Goal: Information Seeking & Learning: Learn about a topic

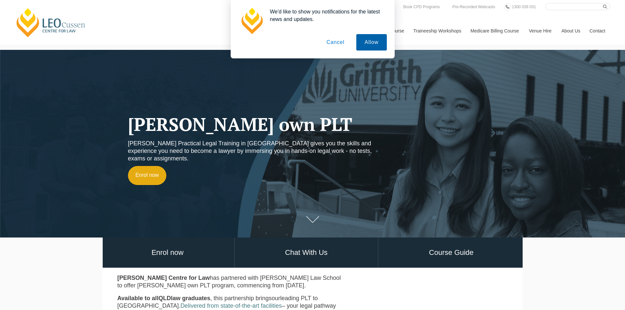
click at [377, 43] on button "Allow" at bounding box center [371, 42] width 30 height 16
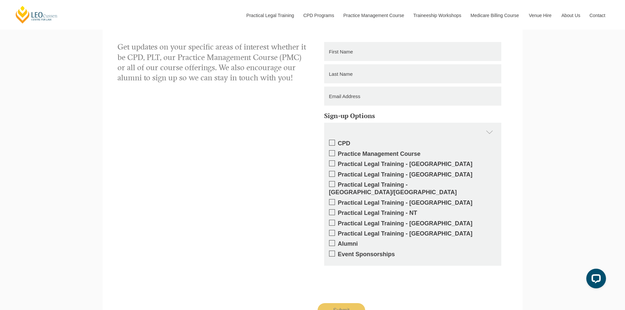
scroll to position [656, 0]
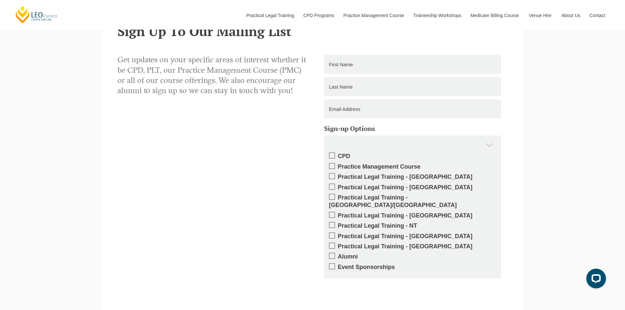
click at [332, 212] on span at bounding box center [332, 215] width 6 height 6
click at [338, 213] on input "Practical Legal Training - [GEOGRAPHIC_DATA]" at bounding box center [338, 213] width 0 height 0
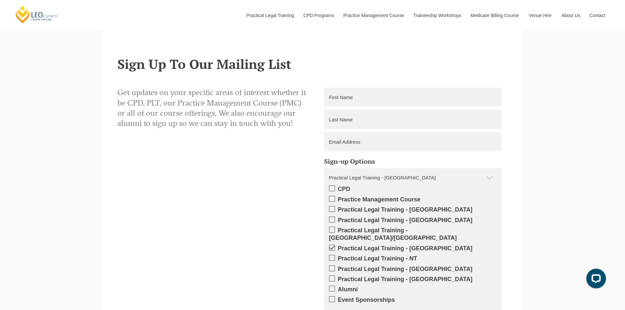
click at [350, 88] on input "text" at bounding box center [412, 97] width 177 height 19
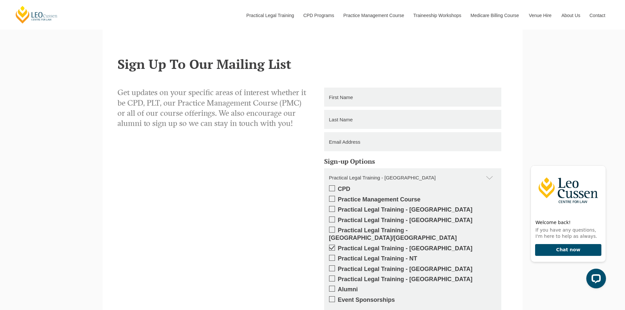
type input "Janet"
type input "Armstrong"
type input "janet.armstrong@thomsonreuters.com"
type input "0422561866"
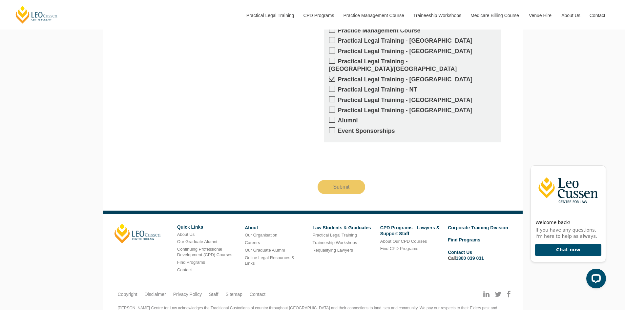
scroll to position [797, 0]
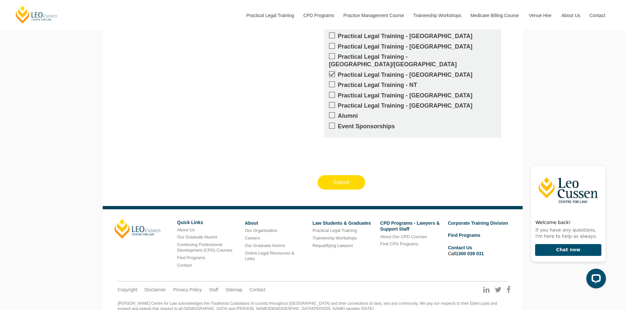
click at [347, 175] on input "Submit" at bounding box center [342, 182] width 48 height 14
type input "Submitting"
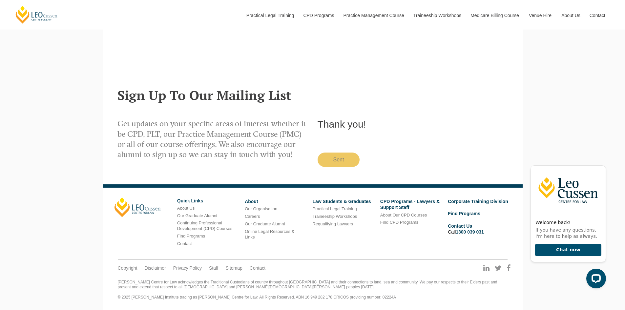
scroll to position [578, 0]
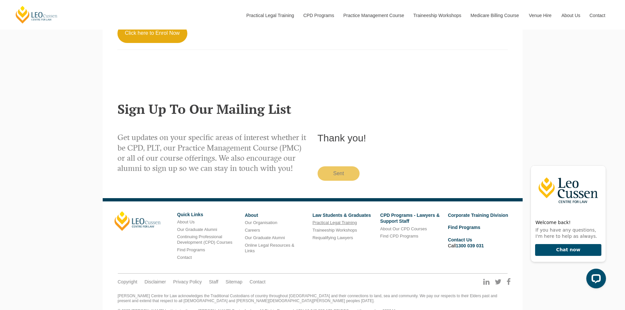
click at [337, 220] on link "Practical Legal Training" at bounding box center [334, 222] width 44 height 5
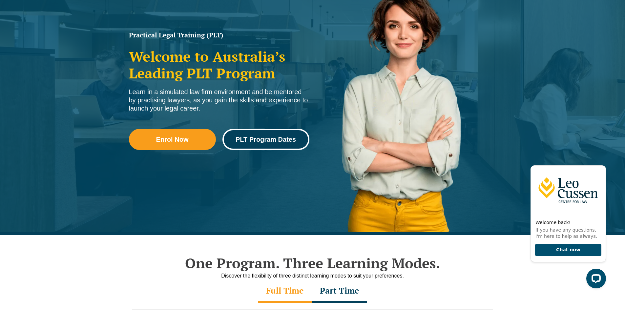
click at [277, 141] on span "PLT Program Dates" at bounding box center [266, 139] width 60 height 7
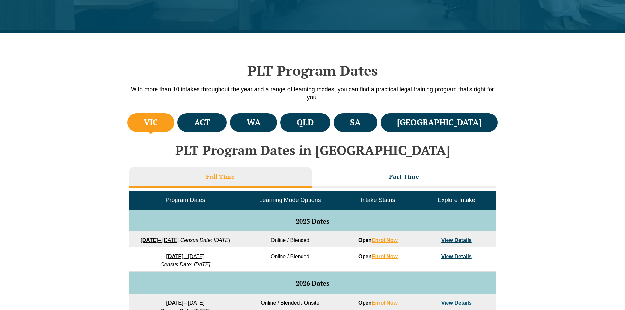
scroll to position [164, 0]
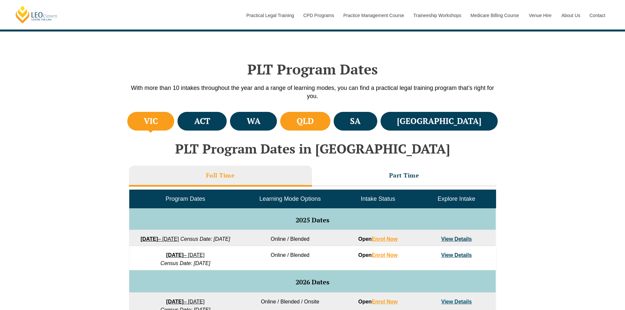
click at [314, 124] on h4 "QLD" at bounding box center [305, 121] width 17 height 11
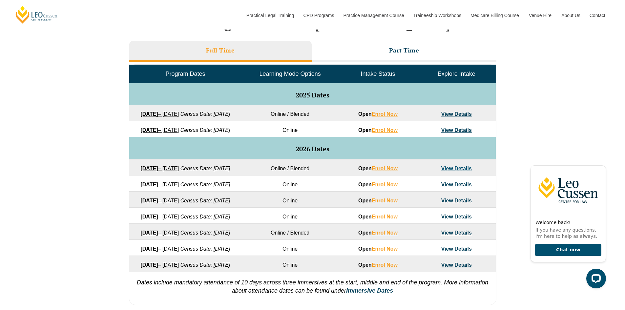
scroll to position [295, 0]
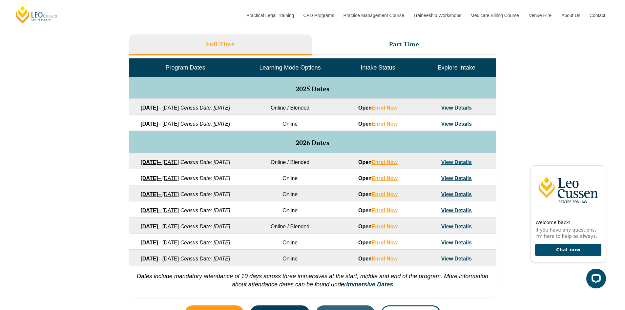
click at [459, 106] on link "View Details" at bounding box center [456, 108] width 31 height 6
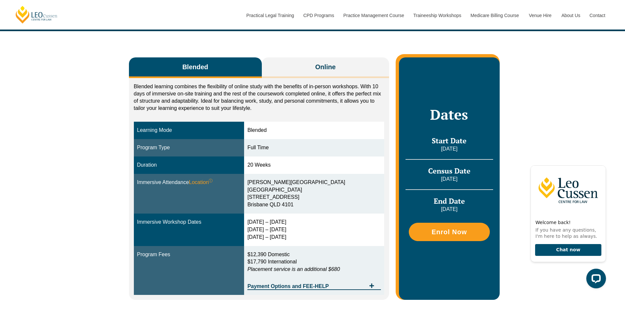
scroll to position [98, 0]
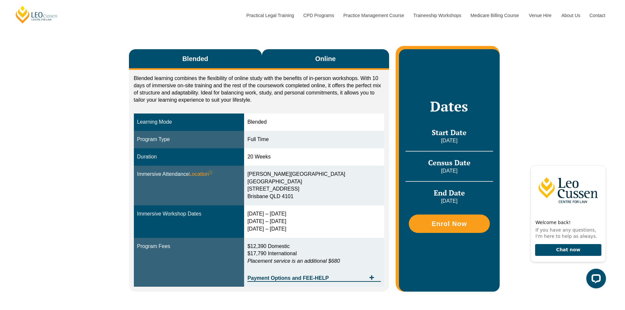
click at [323, 55] on span "Online" at bounding box center [325, 58] width 20 height 9
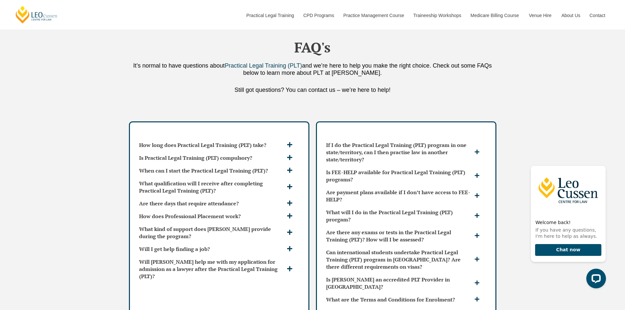
scroll to position [1673, 0]
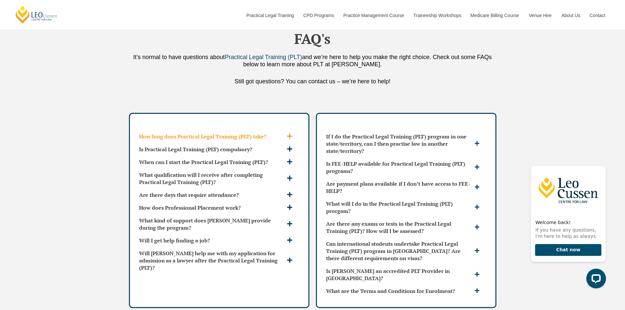
click at [288, 133] on icon at bounding box center [290, 136] width 6 height 6
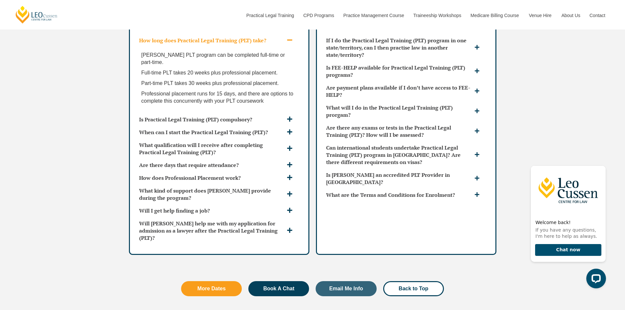
scroll to position [1771, 0]
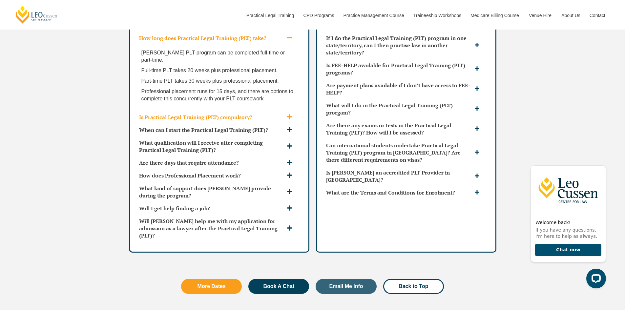
click at [291, 114] on icon at bounding box center [290, 117] width 6 height 6
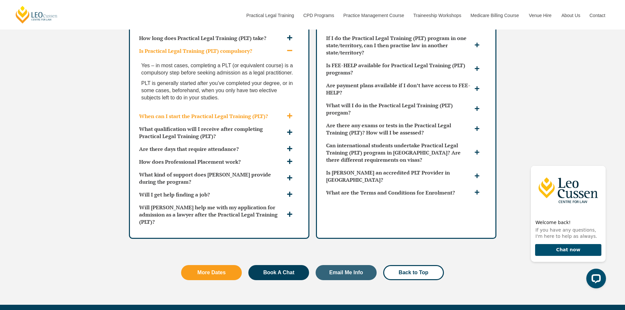
click at [289, 113] on icon at bounding box center [290, 116] width 6 height 6
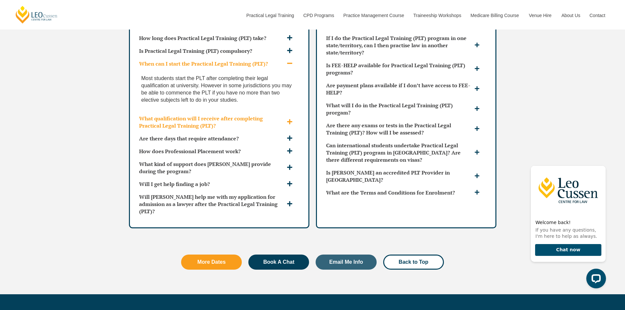
click at [289, 119] on icon at bounding box center [289, 121] width 5 height 5
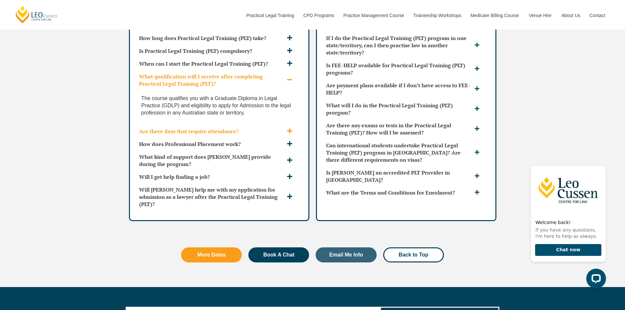
click at [291, 128] on icon at bounding box center [290, 131] width 6 height 6
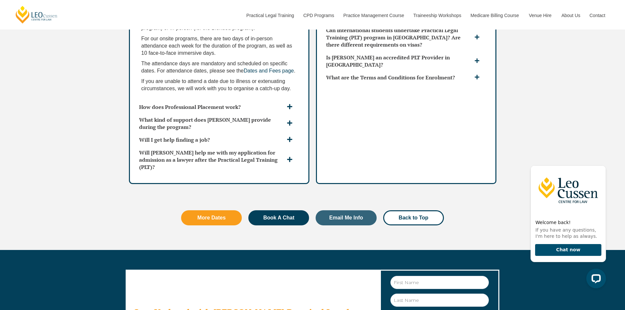
scroll to position [1903, 0]
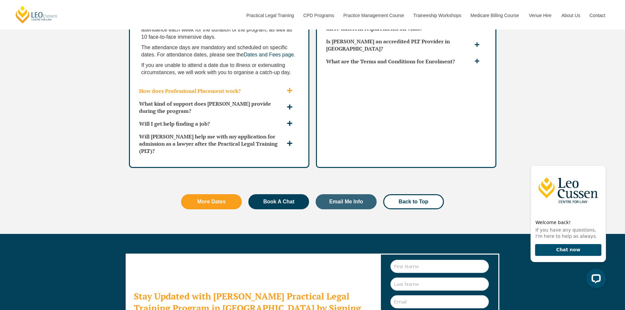
click at [290, 88] on icon at bounding box center [289, 90] width 5 height 5
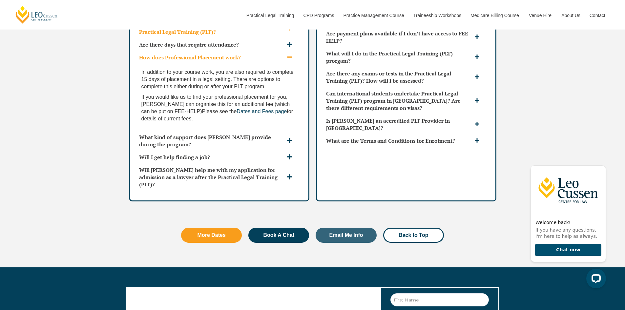
scroll to position [1830, 0]
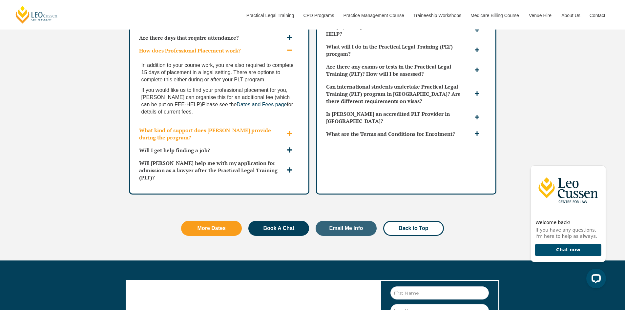
click at [293, 131] on span at bounding box center [290, 134] width 11 height 7
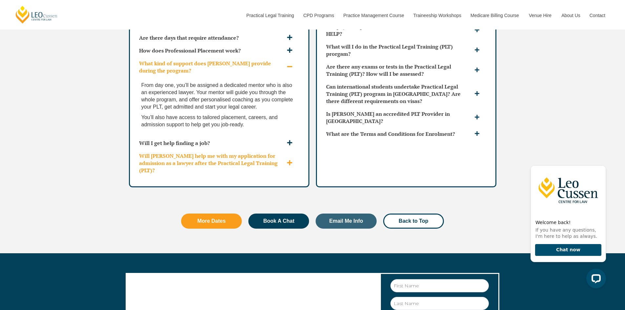
click at [291, 160] on icon at bounding box center [290, 163] width 6 height 6
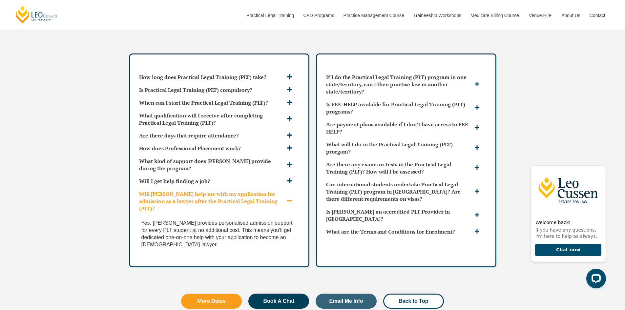
scroll to position [1699, 0]
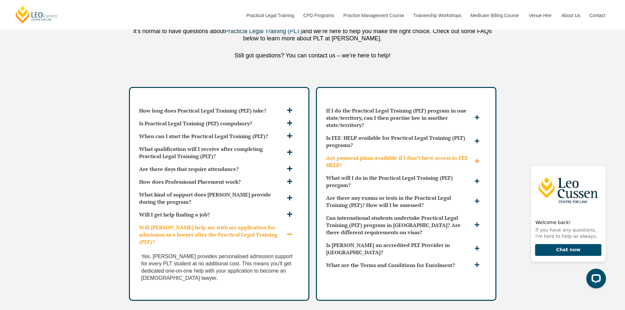
click at [478, 159] on icon at bounding box center [477, 161] width 5 height 5
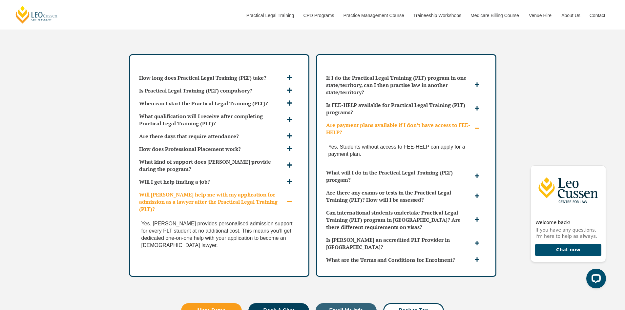
scroll to position [1765, 0]
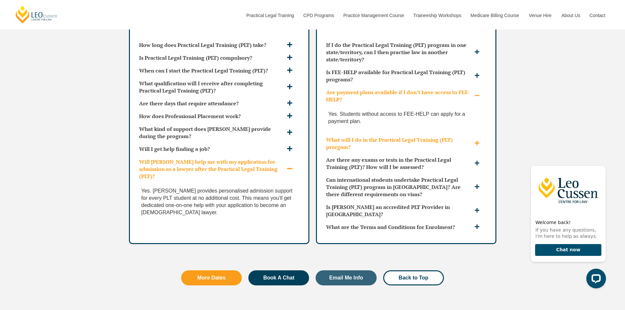
click at [476, 140] on icon at bounding box center [476, 142] width 5 height 5
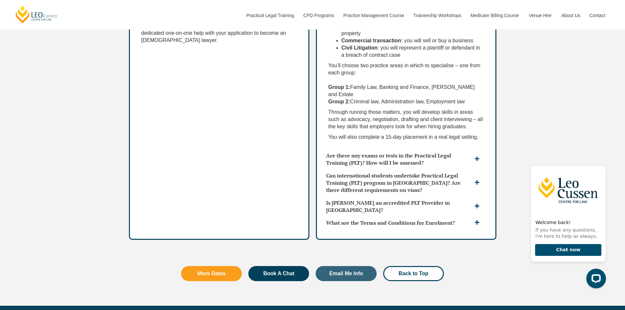
scroll to position [1961, 0]
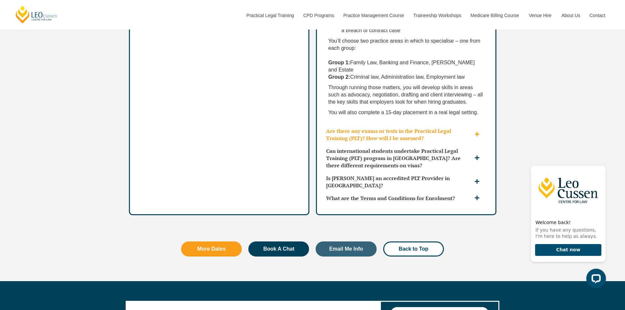
click at [479, 132] on icon at bounding box center [476, 134] width 5 height 5
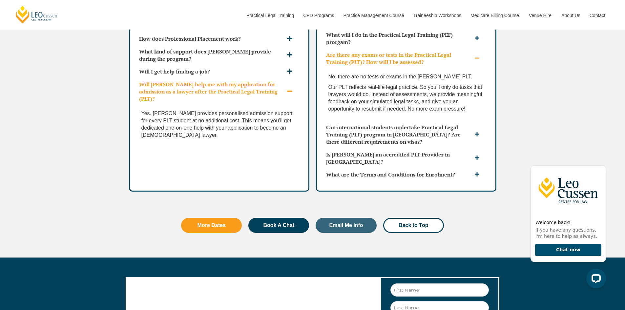
scroll to position [1830, 0]
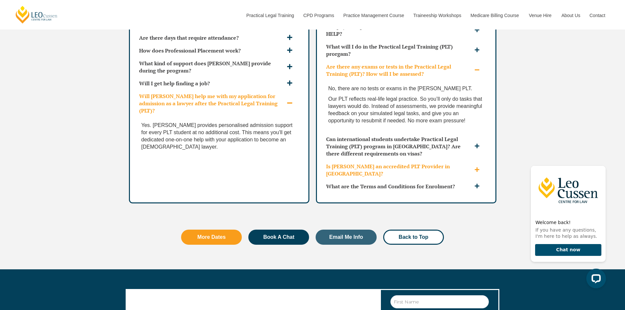
click at [479, 167] on icon at bounding box center [476, 169] width 5 height 5
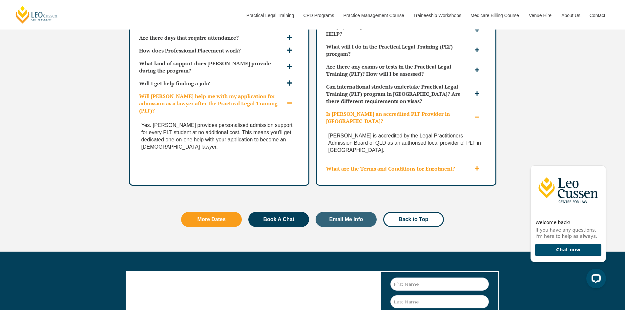
click at [478, 166] on icon at bounding box center [476, 168] width 5 height 5
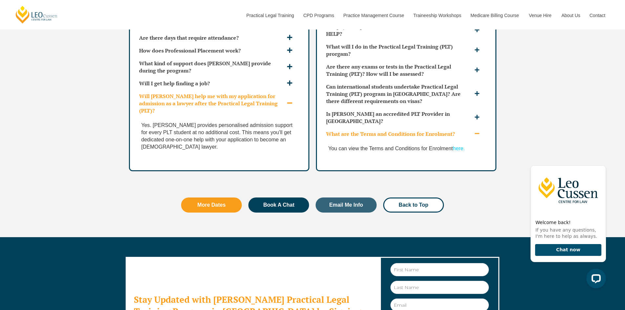
click at [458, 146] on link "here." at bounding box center [459, 149] width 12 height 6
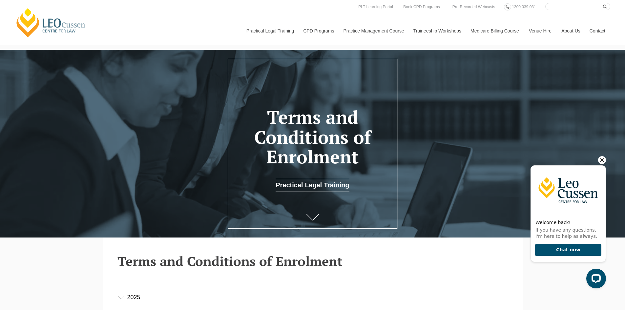
click at [601, 159] on icon "Hide greeting" at bounding box center [602, 160] width 4 height 4
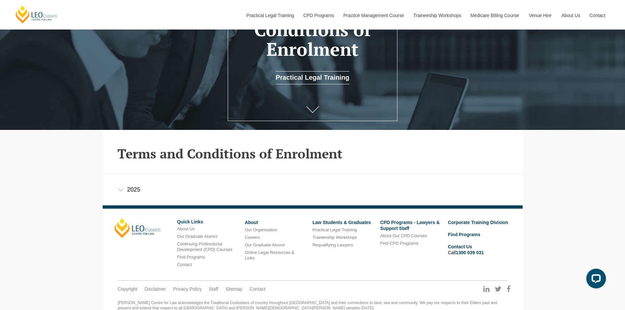
scroll to position [130, 0]
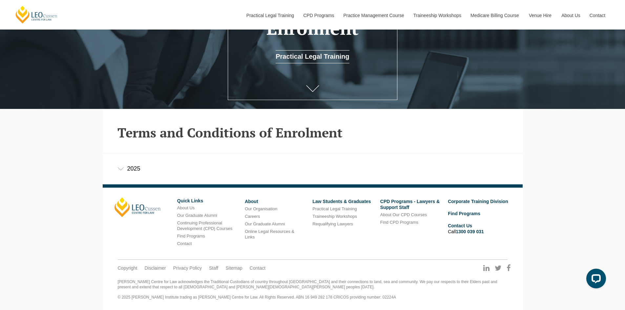
click at [121, 167] on div "2025" at bounding box center [313, 169] width 420 height 31
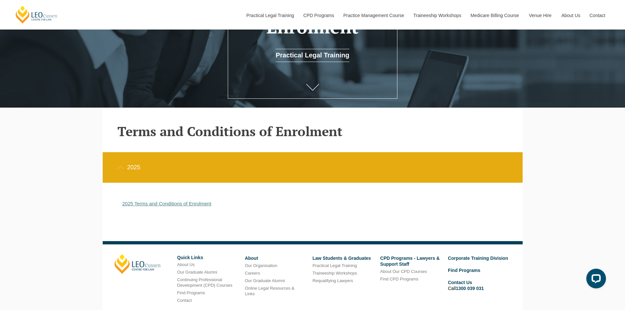
click at [185, 203] on link "2025 Terms and Conditions of Enrolment" at bounding box center [166, 204] width 89 height 6
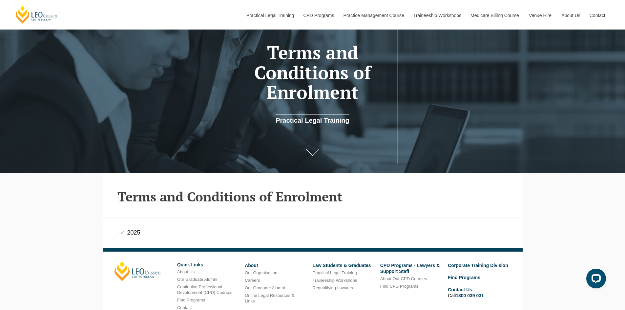
scroll to position [64, 0]
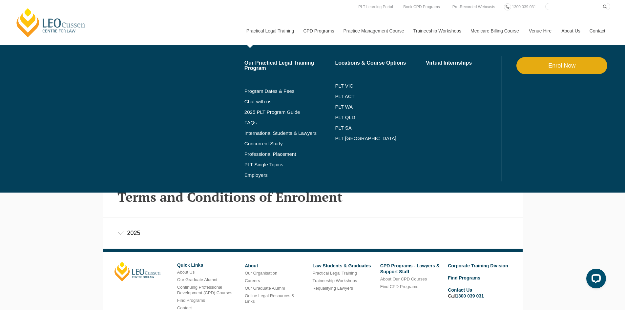
click at [272, 30] on link "Practical Legal Training" at bounding box center [269, 31] width 57 height 28
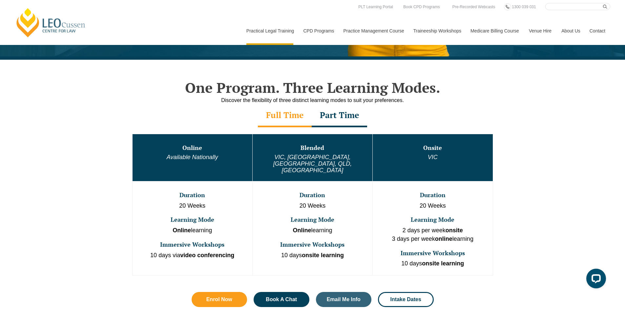
scroll to position [262, 0]
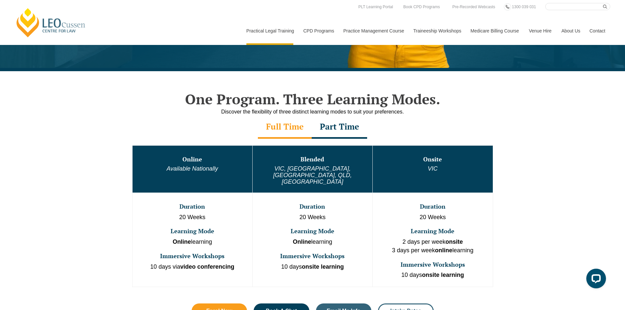
click at [407, 308] on span "Intake Dates" at bounding box center [405, 310] width 31 height 5
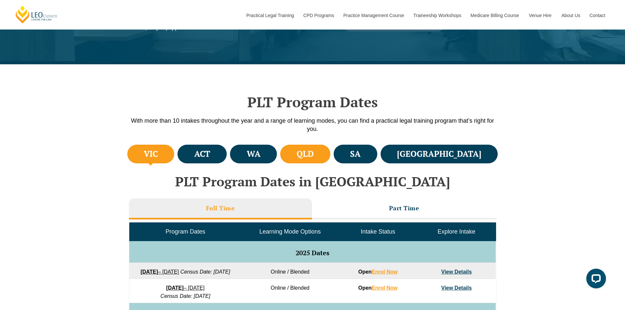
click at [314, 152] on h4 "QLD" at bounding box center [305, 154] width 17 height 11
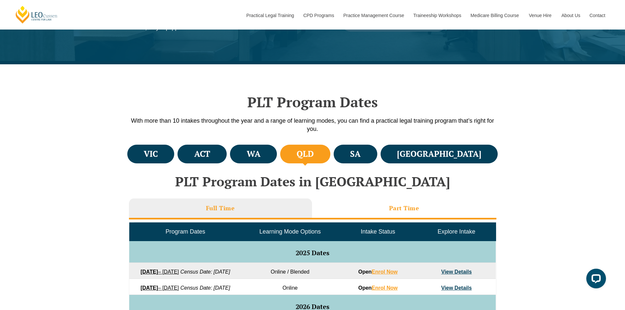
click at [405, 205] on h3 "Part Time" at bounding box center [404, 208] width 30 height 8
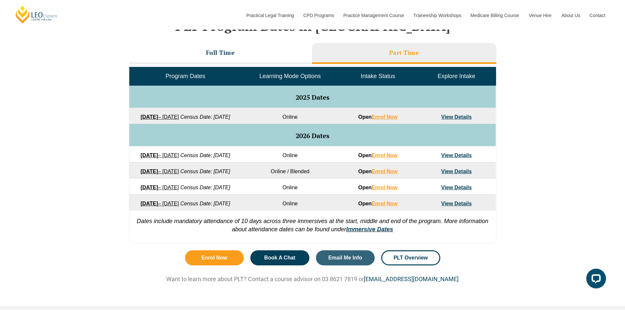
scroll to position [295, 0]
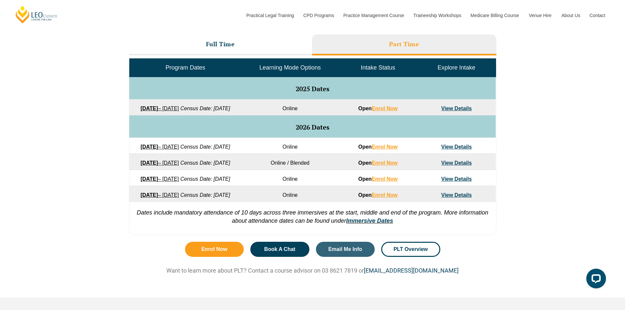
click at [455, 107] on link "View Details" at bounding box center [456, 109] width 31 height 6
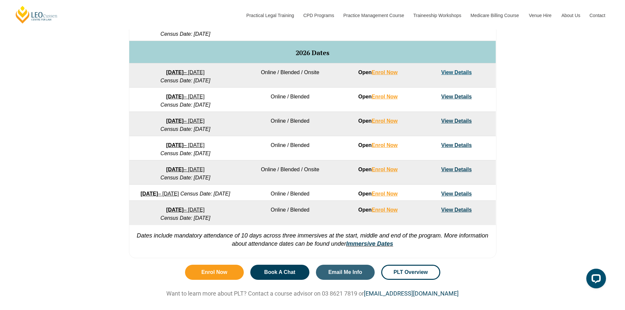
scroll to position [394, 0]
click at [458, 75] on link "View Details" at bounding box center [456, 72] width 31 height 6
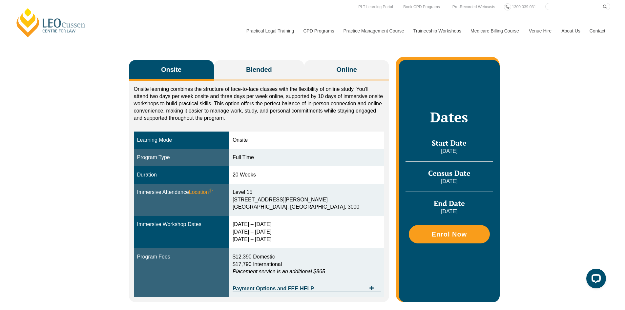
scroll to position [66, 0]
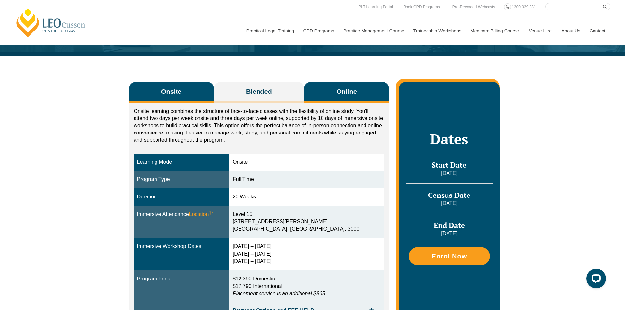
click at [347, 90] on span "Online" at bounding box center [347, 91] width 20 height 9
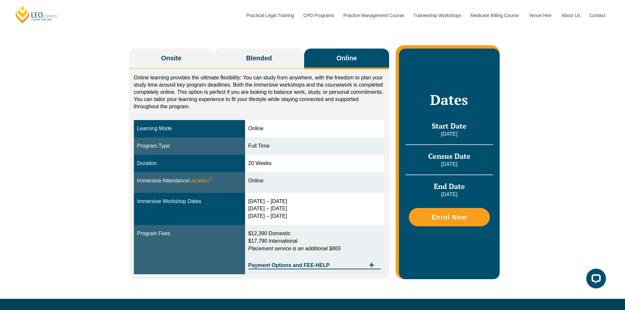
scroll to position [0, 0]
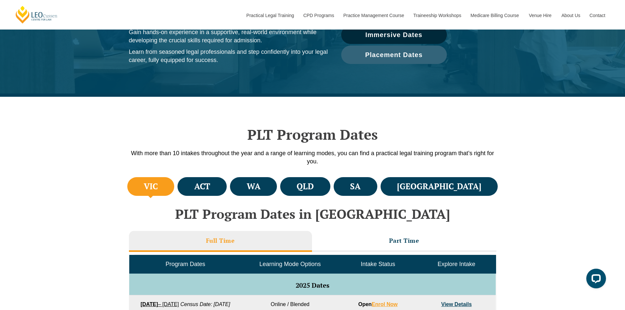
scroll to position [98, 0]
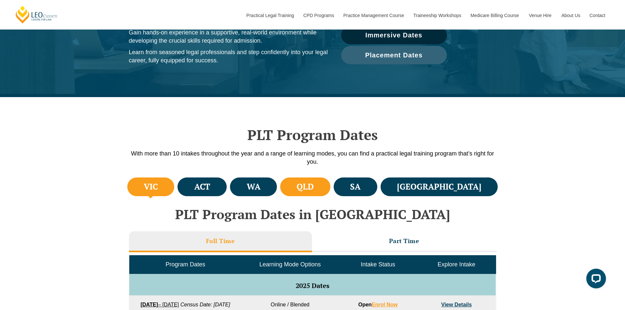
click at [314, 187] on h4 "QLD" at bounding box center [305, 186] width 17 height 11
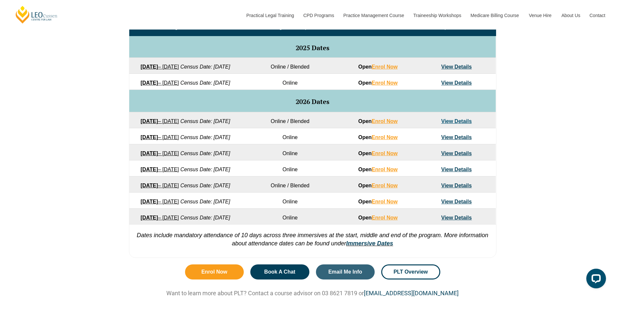
scroll to position [361, 0]
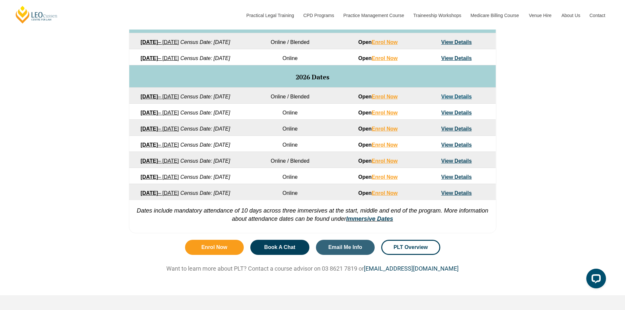
click at [457, 99] on link "View Details" at bounding box center [456, 97] width 31 height 6
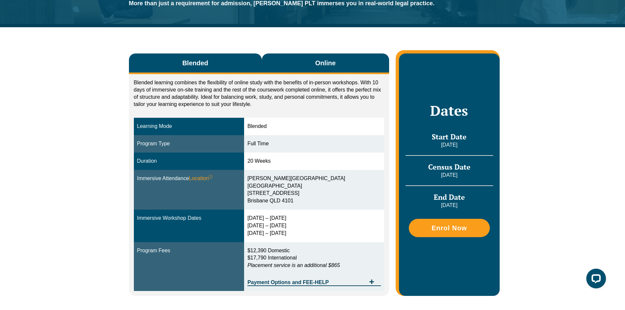
scroll to position [66, 0]
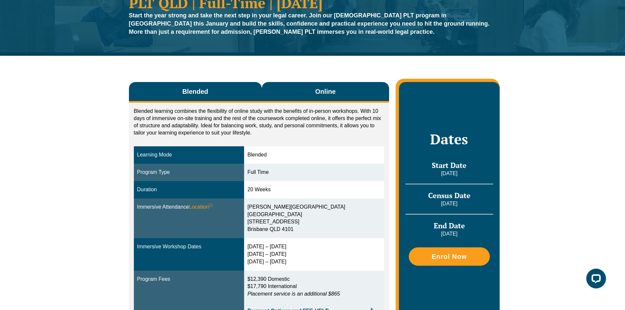
click at [325, 90] on span "Online" at bounding box center [325, 91] width 20 height 9
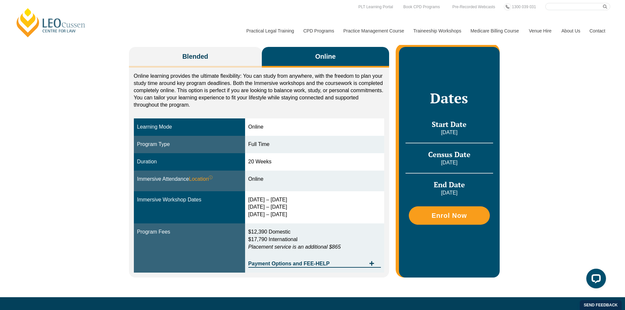
scroll to position [0, 0]
